Goal: Information Seeking & Learning: Learn about a topic

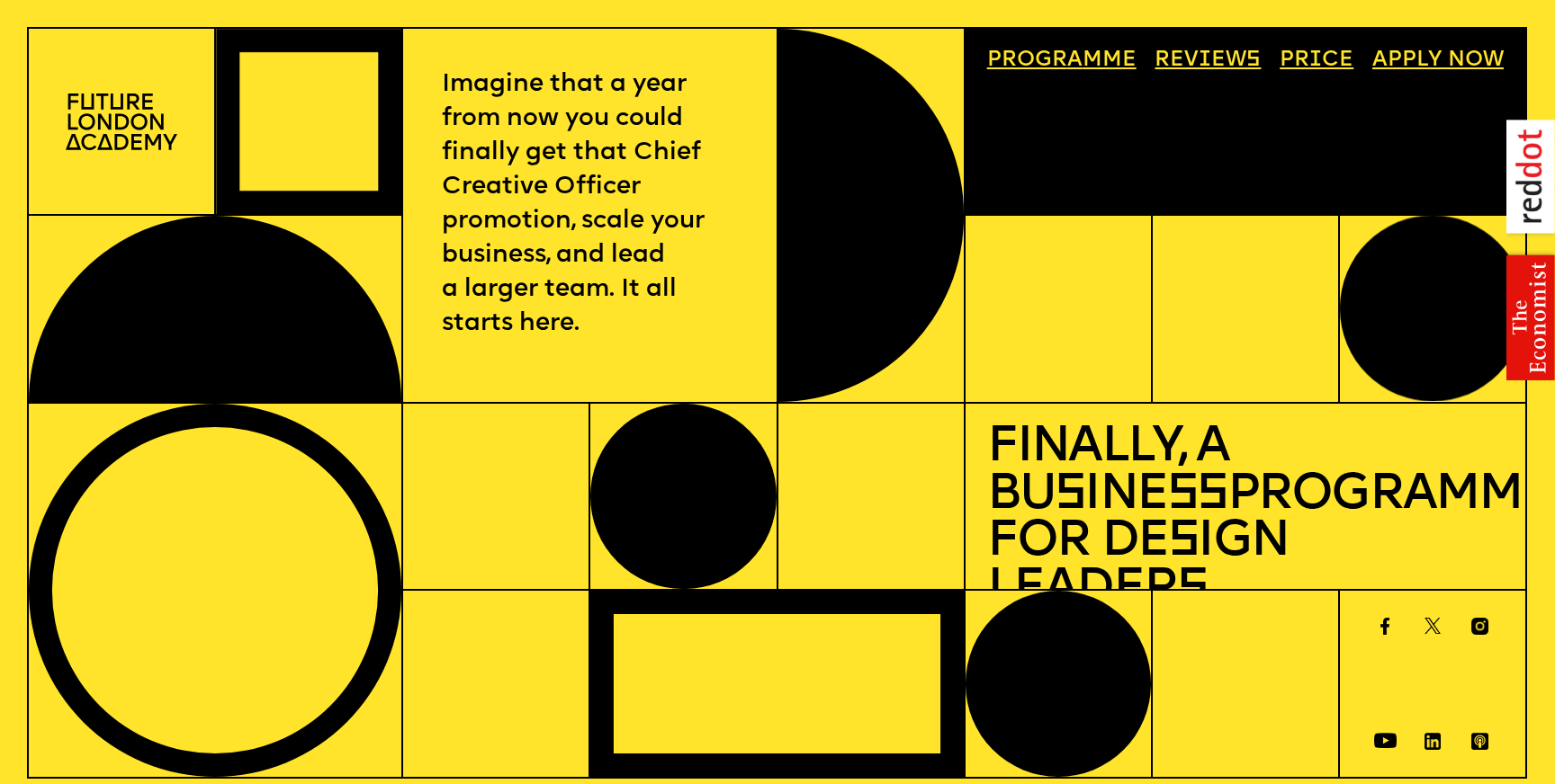
click at [122, 130] on img at bounding box center [122, 122] width 112 height 57
click at [134, 112] on img at bounding box center [122, 122] width 112 height 57
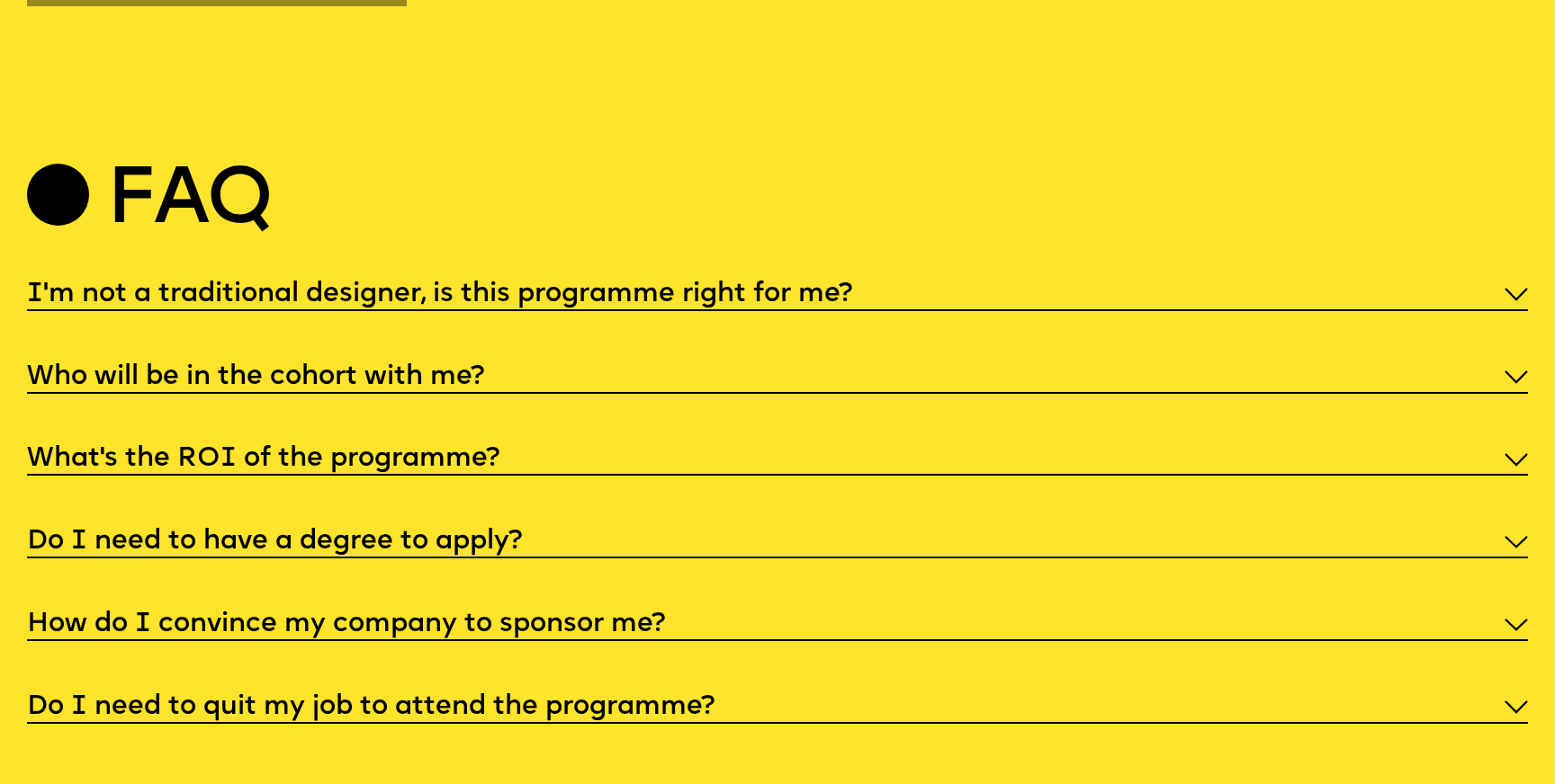
scroll to position [7964, 0]
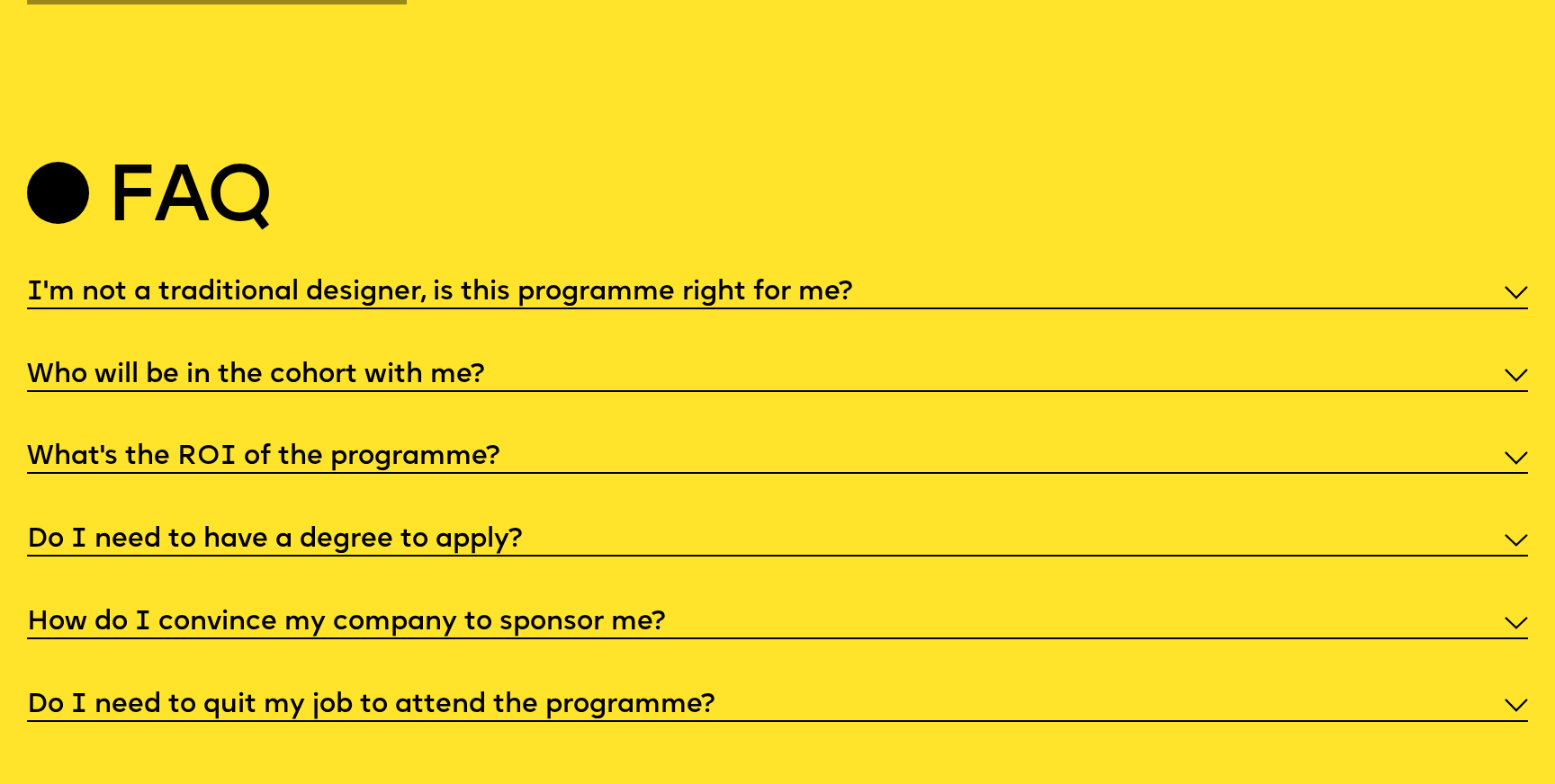
click at [655, 284] on h5 "I'm not a traditional designer, is this programme right for me?" at bounding box center [440, 293] width 825 height 18
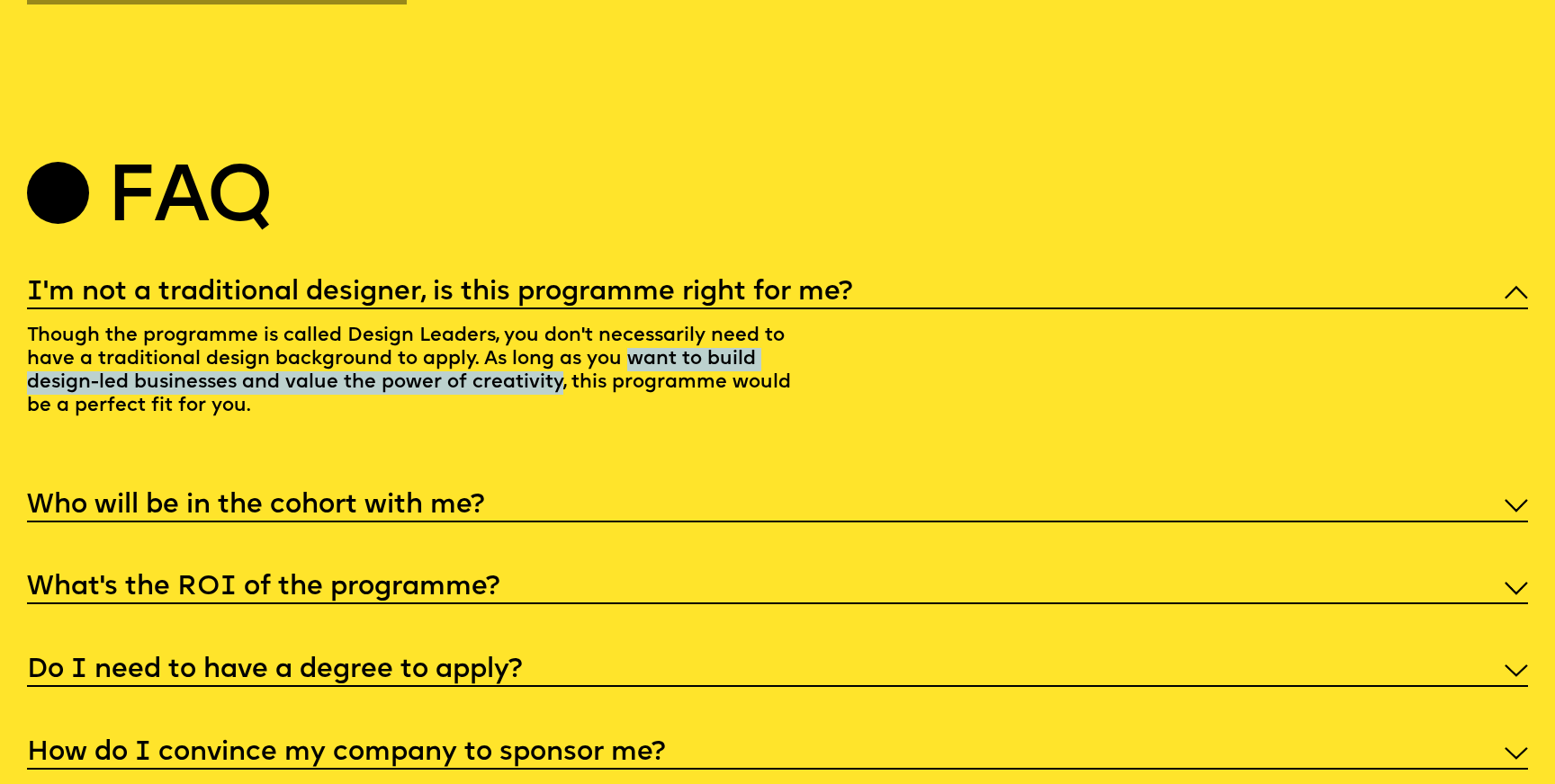
drag, startPoint x: 623, startPoint y: 341, endPoint x: 556, endPoint y: 358, distance: 69.1
click at [556, 358] on p "Though the programme is called Design Leaders, you don't necessarily need to ha…" at bounding box center [416, 375] width 777 height 131
copy p "want to build design-led businesses and value the power of creativity"
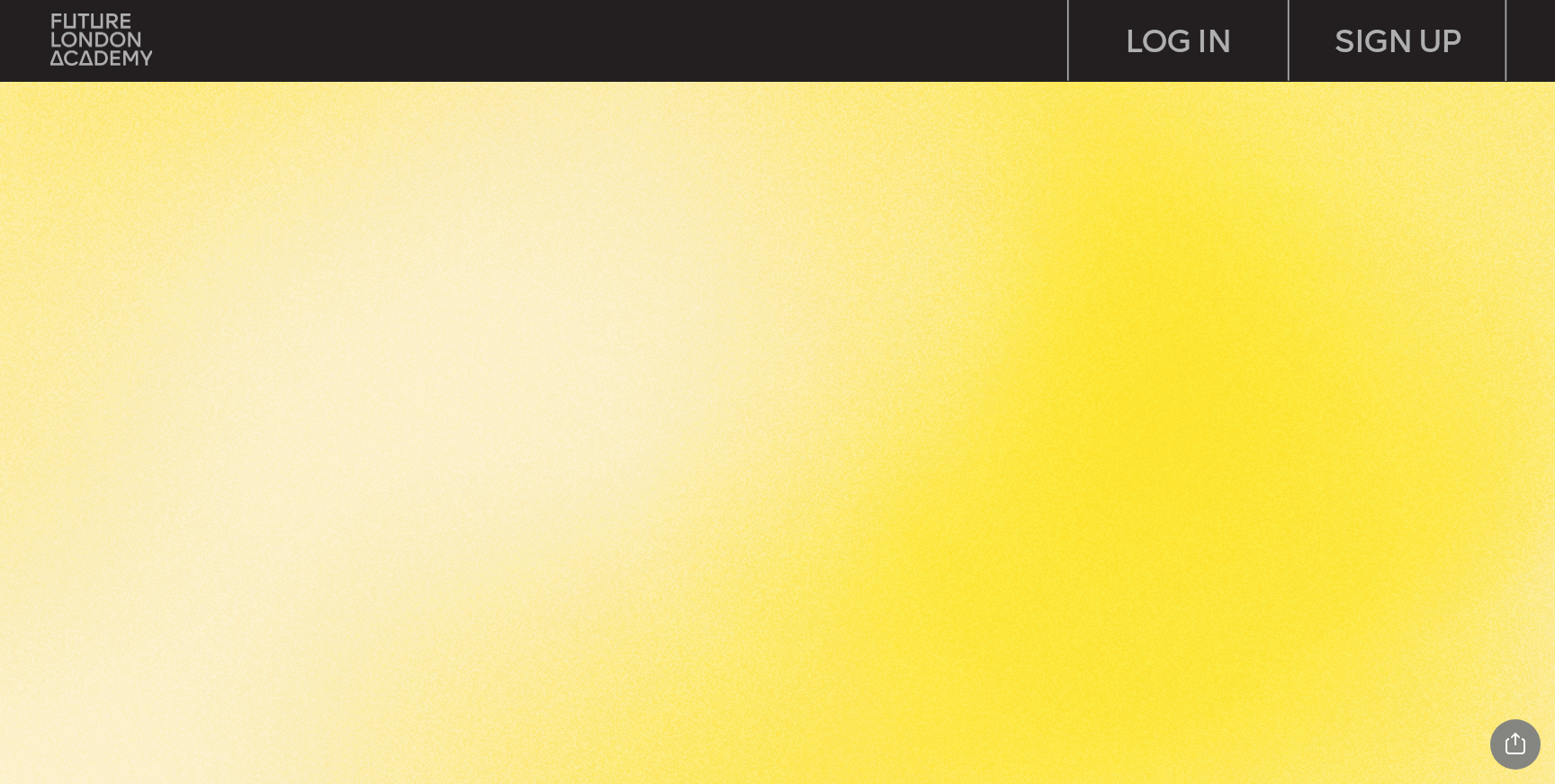
scroll to position [3098, 0]
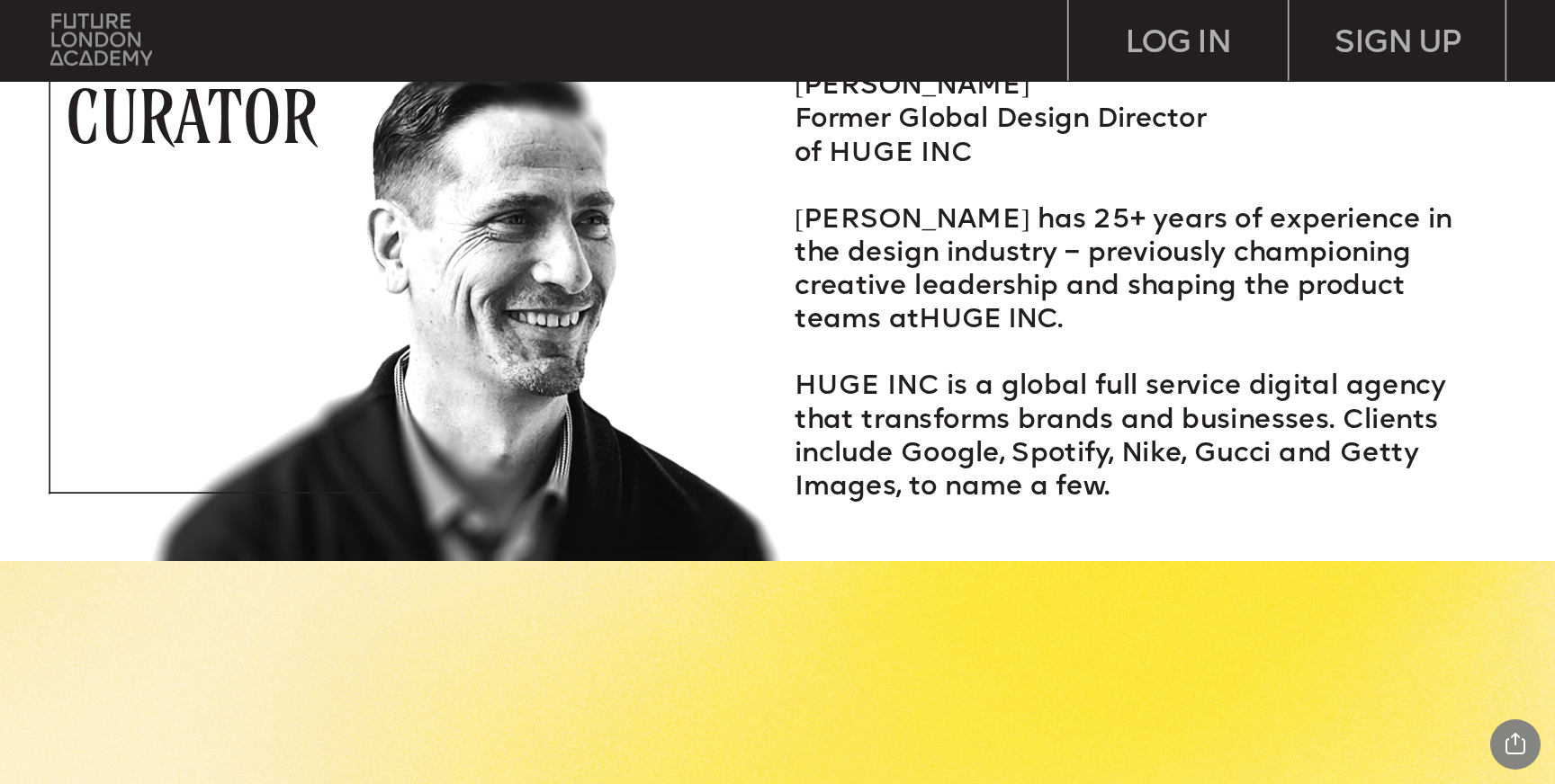
click at [104, 40] on img at bounding box center [101, 39] width 101 height 51
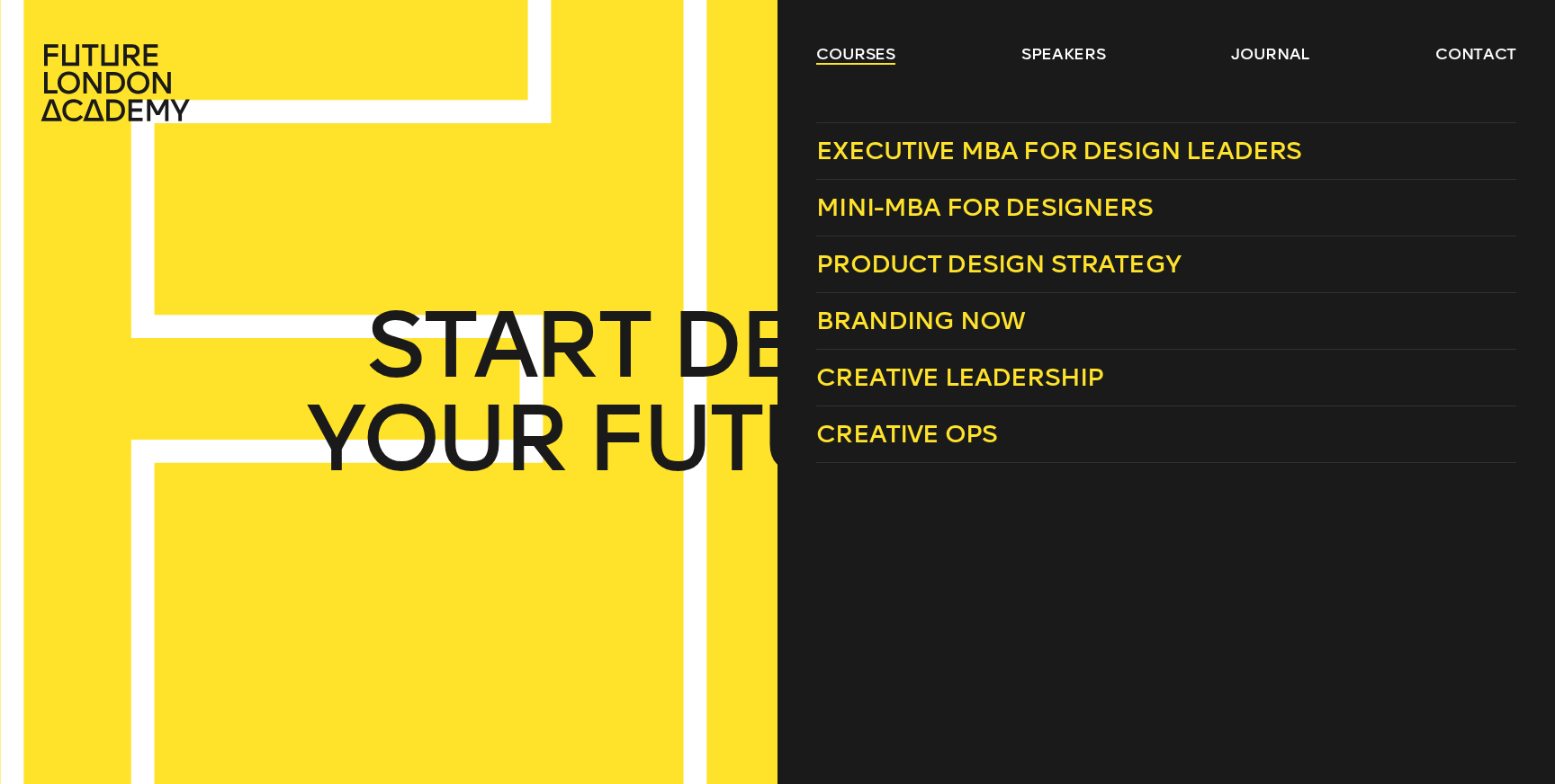
click at [864, 51] on link "courses" at bounding box center [856, 54] width 80 height 22
